Goal: Task Accomplishment & Management: Manage account settings

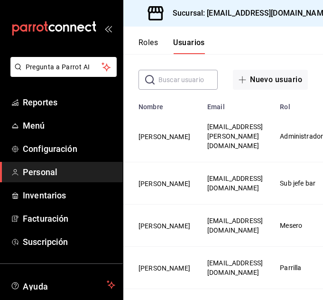
scroll to position [57, 0]
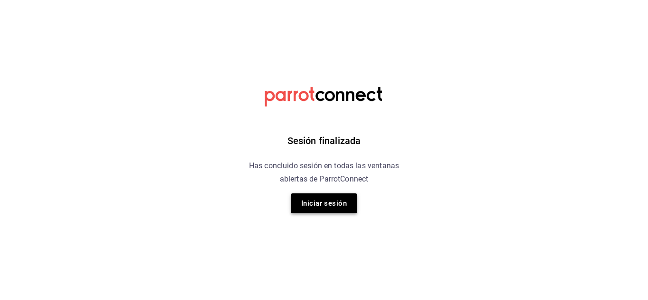
click at [326, 206] on button "Iniciar sesión" at bounding box center [324, 204] width 66 height 20
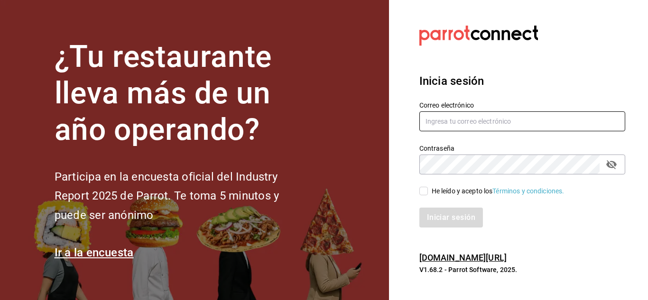
type input "[EMAIL_ADDRESS][DOMAIN_NAME]"
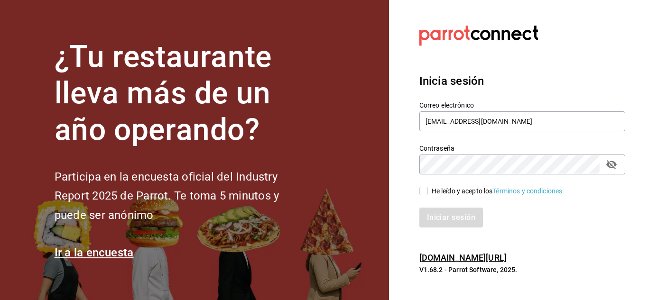
click at [424, 192] on input "He leído y acepto los Términos y condiciones." at bounding box center [424, 191] width 9 height 9
checkbox input "true"
click at [436, 209] on button "Iniciar sesión" at bounding box center [452, 218] width 65 height 20
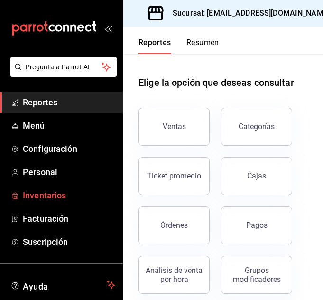
click at [62, 196] on span "Inventarios" at bounding box center [69, 195] width 93 height 13
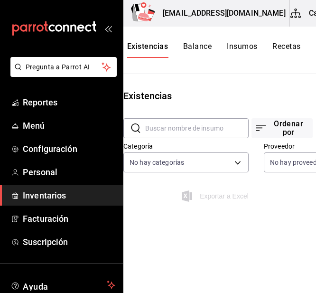
scroll to position [0, 19]
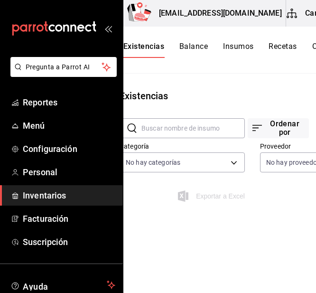
click at [270, 96] on div "Existencias" at bounding box center [252, 96] width 296 height 14
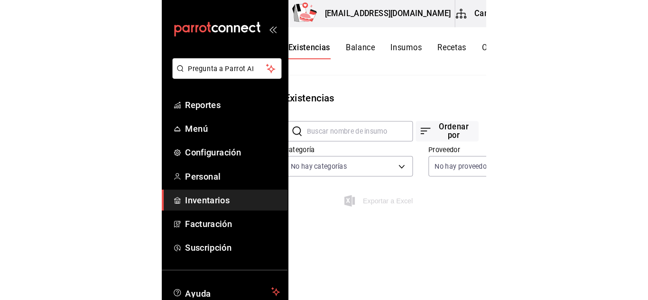
scroll to position [0, 0]
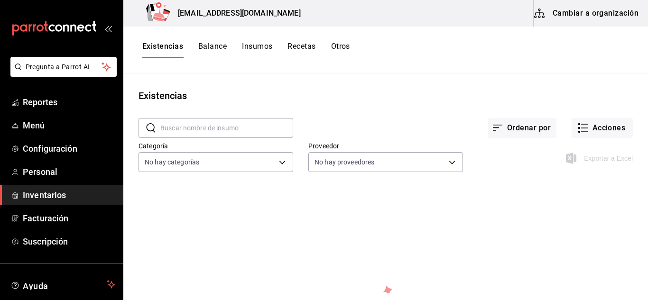
click at [579, 14] on button "Cambiar a organización" at bounding box center [587, 13] width 107 height 27
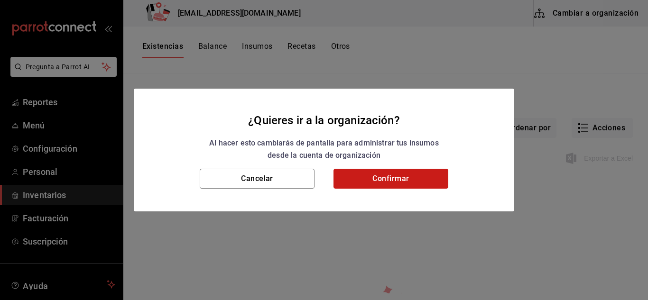
click at [357, 179] on button "Confirmar" at bounding box center [391, 179] width 115 height 20
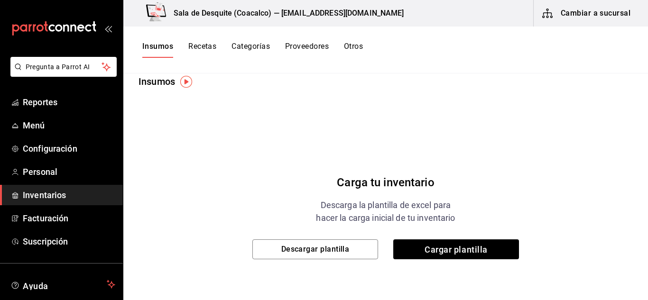
scroll to position [15, 0]
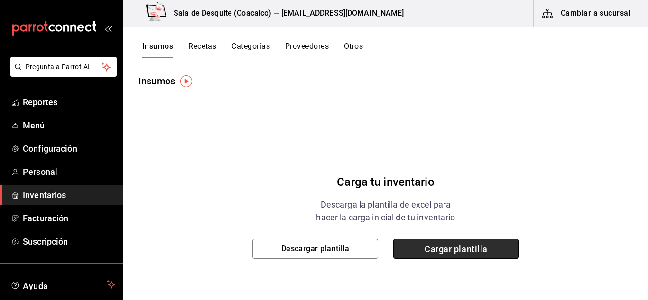
click at [457, 251] on span "Cargar plantilla" at bounding box center [456, 249] width 126 height 20
click at [0, 0] on input "Cargar plantilla" at bounding box center [0, 0] width 0 height 0
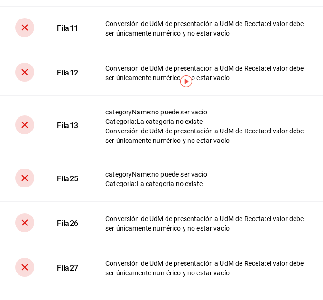
scroll to position [178, 0]
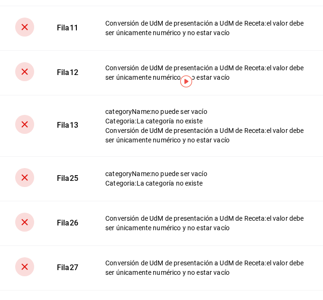
click at [209, 212] on td "Conversión de UdM de presentación a UdM de Receta : el valor debe ser únicament…" at bounding box center [208, 223] width 229 height 45
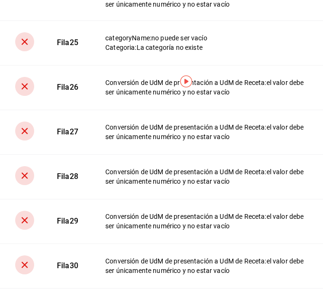
scroll to position [316, 0]
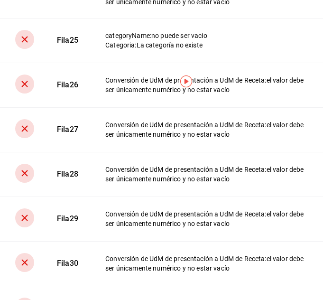
click at [185, 81] on img "button" at bounding box center [186, 81] width 12 height 12
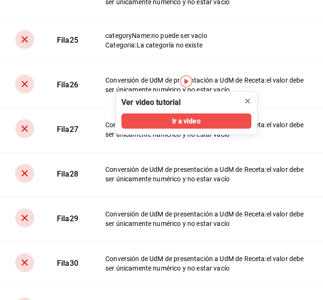
click at [245, 100] on icon "close" at bounding box center [248, 101] width 8 height 8
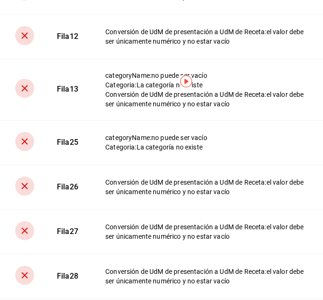
scroll to position [213, 0]
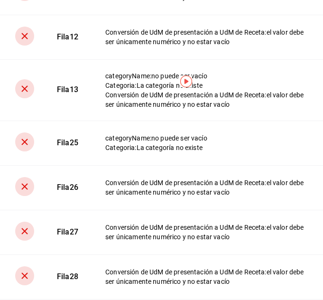
click at [189, 81] on img "button" at bounding box center [186, 81] width 12 height 12
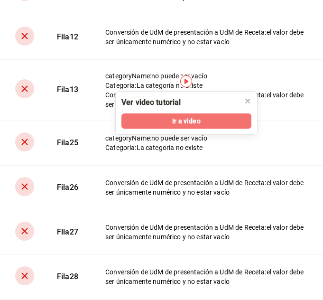
click at [187, 121] on span "Ir a video" at bounding box center [186, 121] width 28 height 10
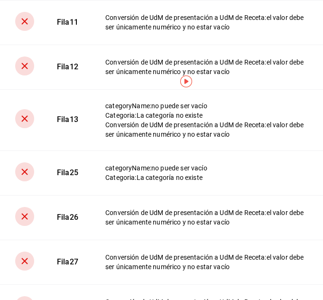
scroll to position [183, 0]
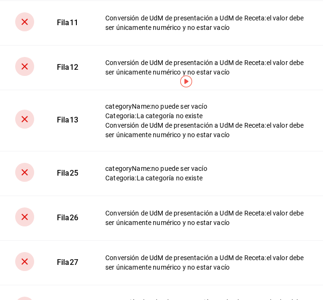
click at [115, 137] on div "Conversión de UdM de presentación a UdM de Receta : el valor debe ser únicament…" at bounding box center [206, 130] width 203 height 19
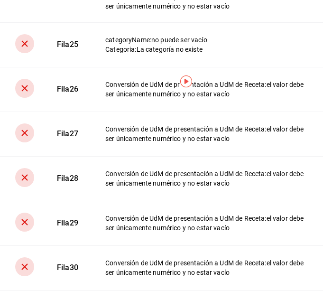
scroll to position [346, 0]
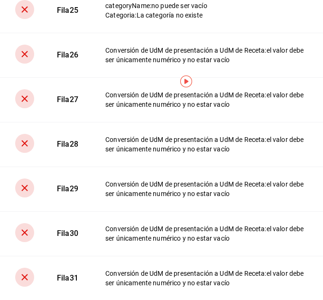
click at [180, 269] on td "Conversión de UdM de presentación a UdM de Receta : el valor debe ser únicament…" at bounding box center [208, 278] width 229 height 45
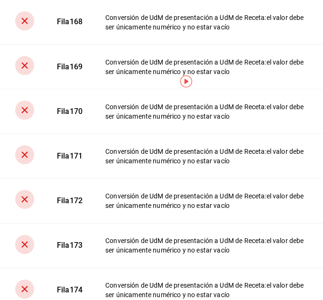
scroll to position [5248, 0]
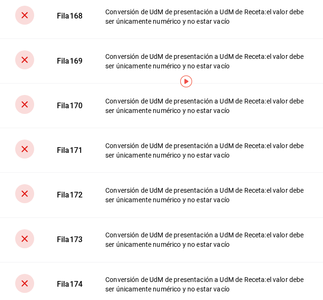
click at [87, 173] on td "Fila 171" at bounding box center [70, 150] width 48 height 45
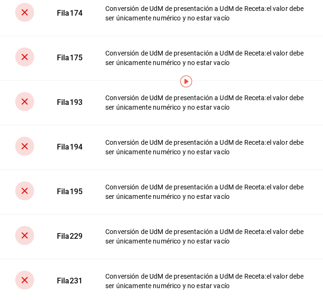
scroll to position [5520, 0]
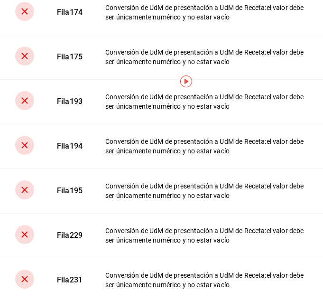
click at [138, 156] on div "Conversión de UdM de presentación a UdM de Receta : el valor debe ser únicament…" at bounding box center [206, 146] width 203 height 19
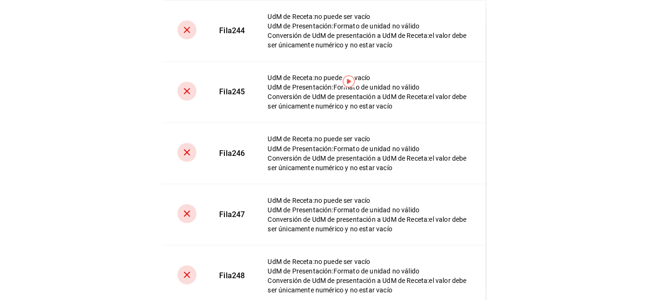
scroll to position [6614, 0]
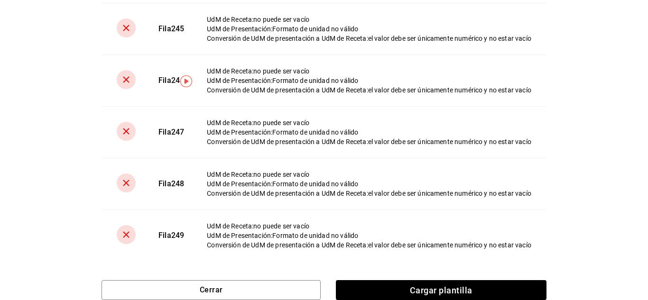
scroll to position [6470, 0]
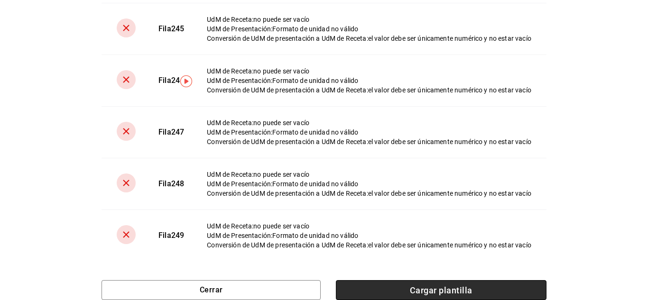
click at [410, 287] on span "Cargar plantilla" at bounding box center [441, 290] width 211 height 20
click at [0, 0] on input "Cargar plantilla" at bounding box center [0, 0] width 0 height 0
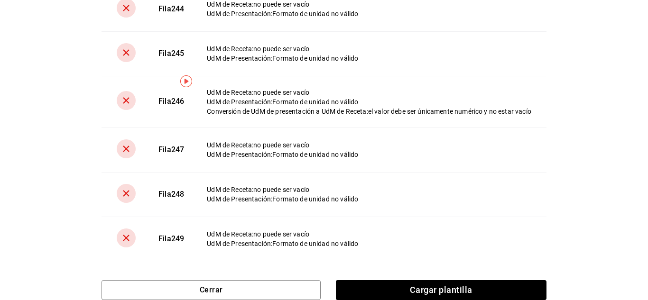
scroll to position [605, 0]
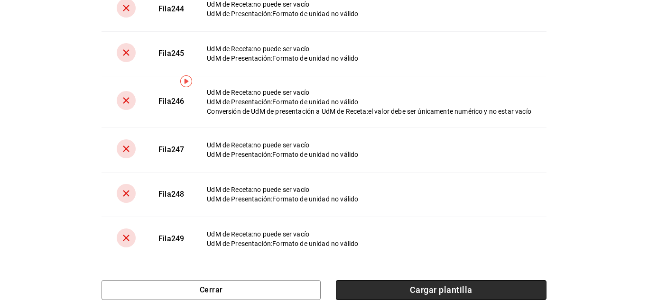
click at [455, 285] on span "Cargar plantilla" at bounding box center [441, 290] width 211 height 20
click at [0, 0] on input "Cargar plantilla" at bounding box center [0, 0] width 0 height 0
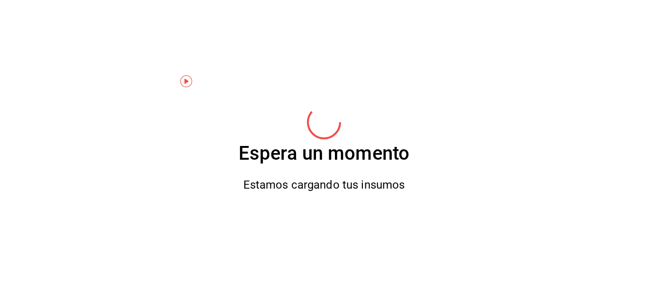
scroll to position [0, 0]
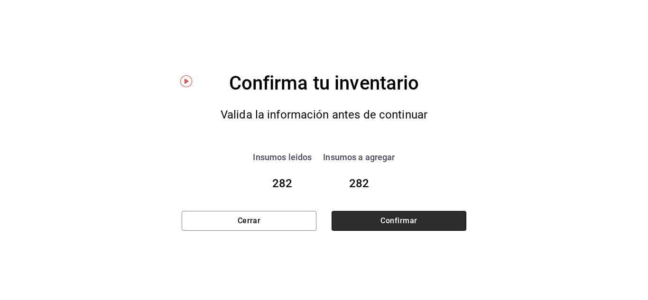
click at [380, 220] on button "Confirmar" at bounding box center [399, 221] width 135 height 20
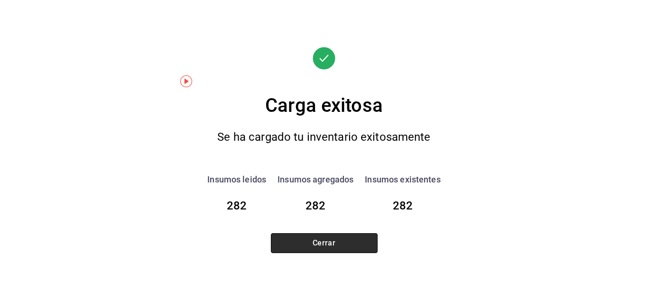
click at [359, 239] on button "Cerrar" at bounding box center [324, 244] width 107 height 20
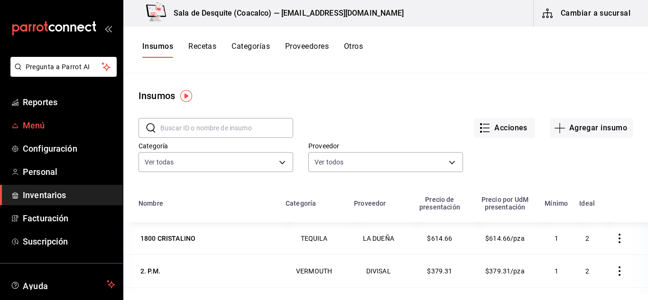
click at [36, 122] on span "Menú" at bounding box center [69, 125] width 93 height 13
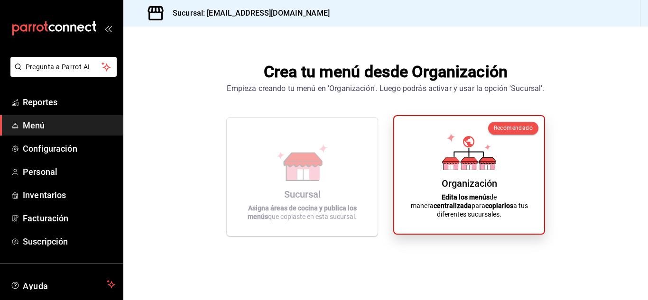
click at [430, 155] on div "Organización Edita los menús de manera centralizada para copiarlos a tus difere…" at bounding box center [469, 175] width 127 height 103
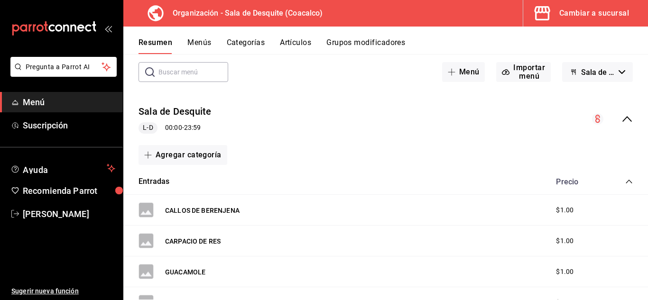
scroll to position [47, 0]
click at [522, 68] on button "Importar menú" at bounding box center [523, 72] width 55 height 20
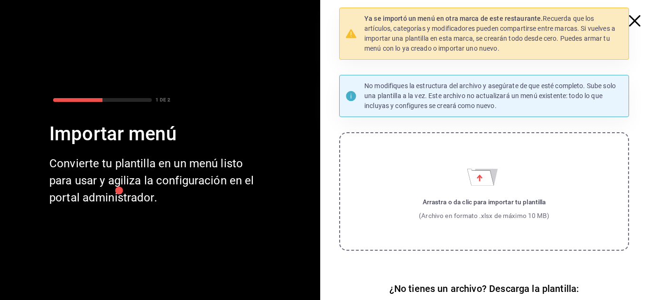
click at [629, 20] on icon "button" at bounding box center [634, 20] width 11 height 11
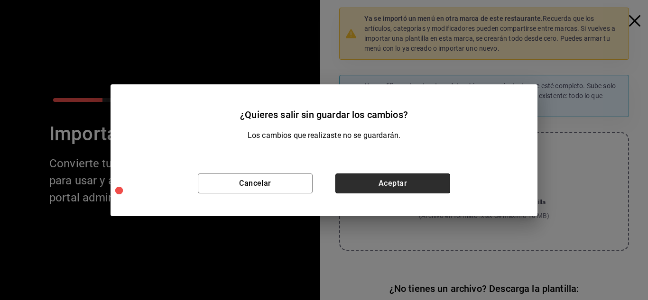
click at [369, 186] on button "Aceptar" at bounding box center [393, 184] width 115 height 20
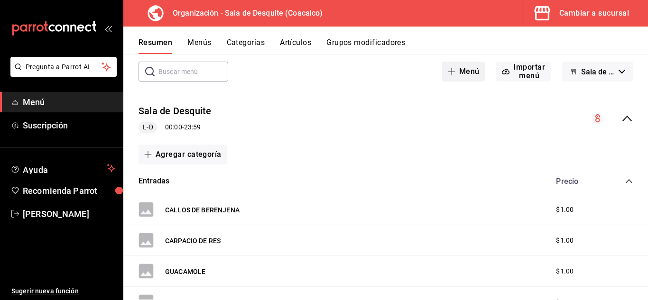
click at [461, 75] on button "Menú" at bounding box center [463, 72] width 43 height 20
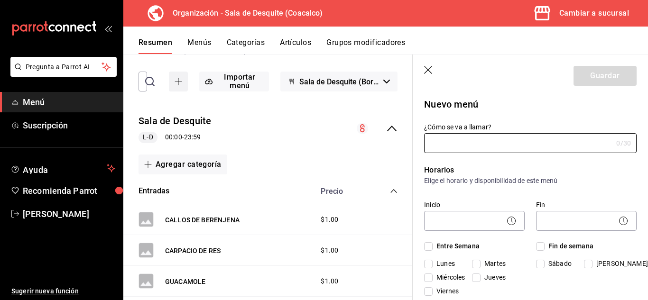
type input "1755640119769"
click at [428, 73] on icon "button" at bounding box center [428, 70] width 9 height 9
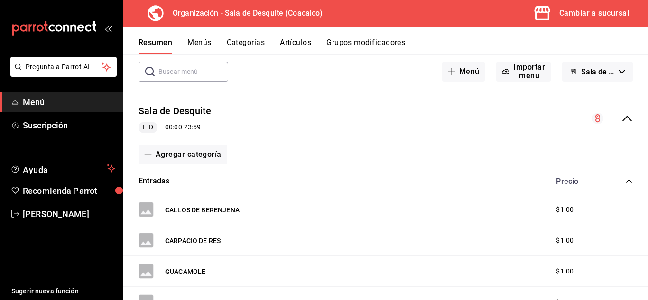
scroll to position [215, 0]
click at [201, 44] on button "Menús" at bounding box center [199, 46] width 24 height 16
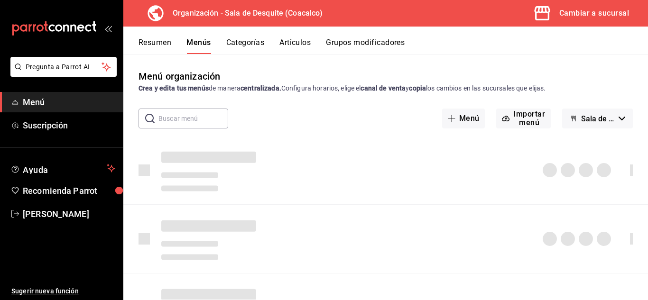
click at [201, 44] on button "Menús" at bounding box center [199, 46] width 24 height 16
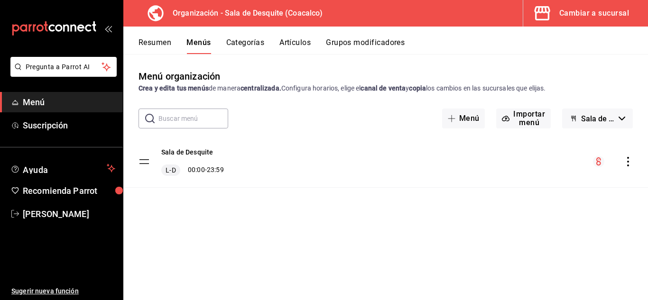
click at [631, 162] on icon "actions" at bounding box center [628, 161] width 9 height 9
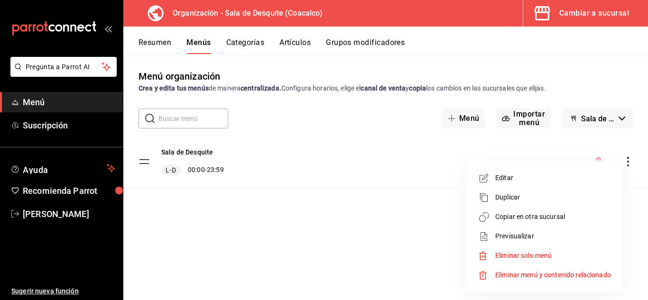
click at [327, 192] on div at bounding box center [324, 150] width 648 height 300
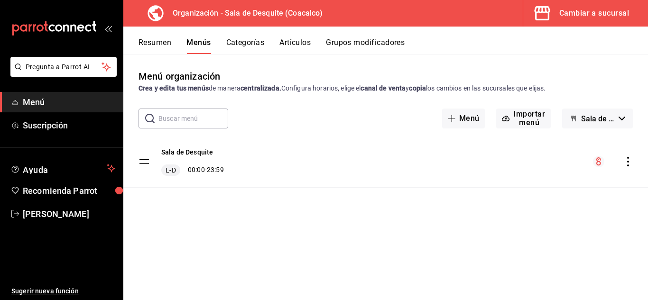
click at [139, 44] on button "Resumen" at bounding box center [155, 46] width 33 height 16
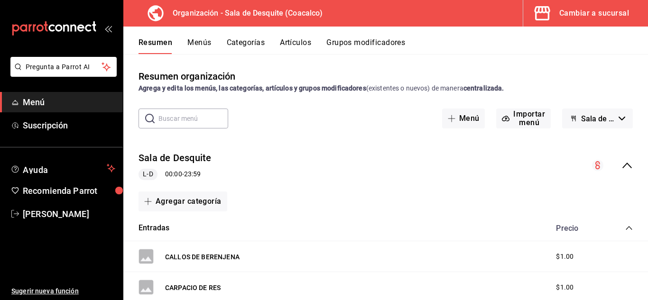
click at [609, 10] on div "Cambiar a sucursal" at bounding box center [595, 13] width 70 height 13
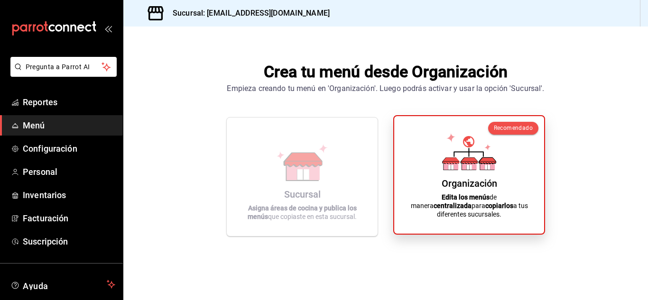
click at [495, 165] on div "Organización Edita los menús de manera centralizada para copiarlos a tus difere…" at bounding box center [469, 175] width 127 height 103
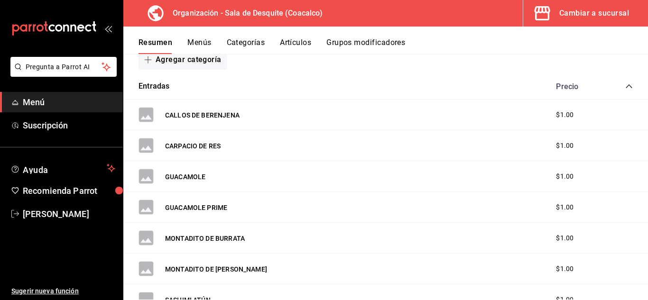
scroll to position [144, 0]
